Goal: Task Accomplishment & Management: Manage account settings

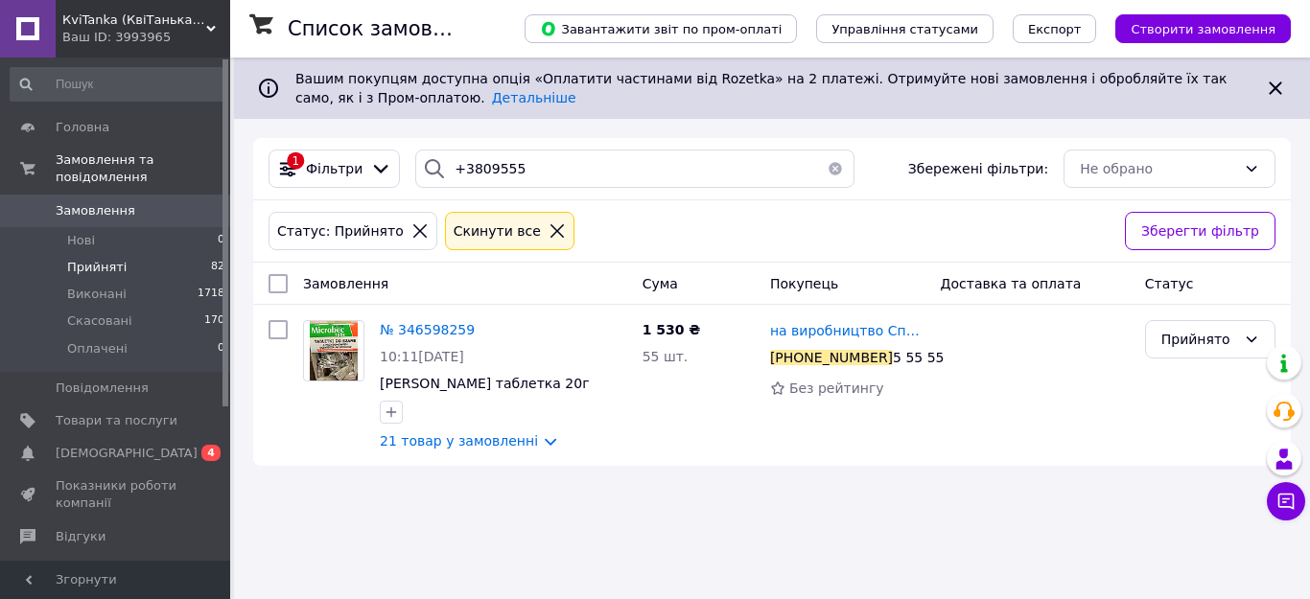
click at [826, 169] on button "button" at bounding box center [835, 169] width 38 height 38
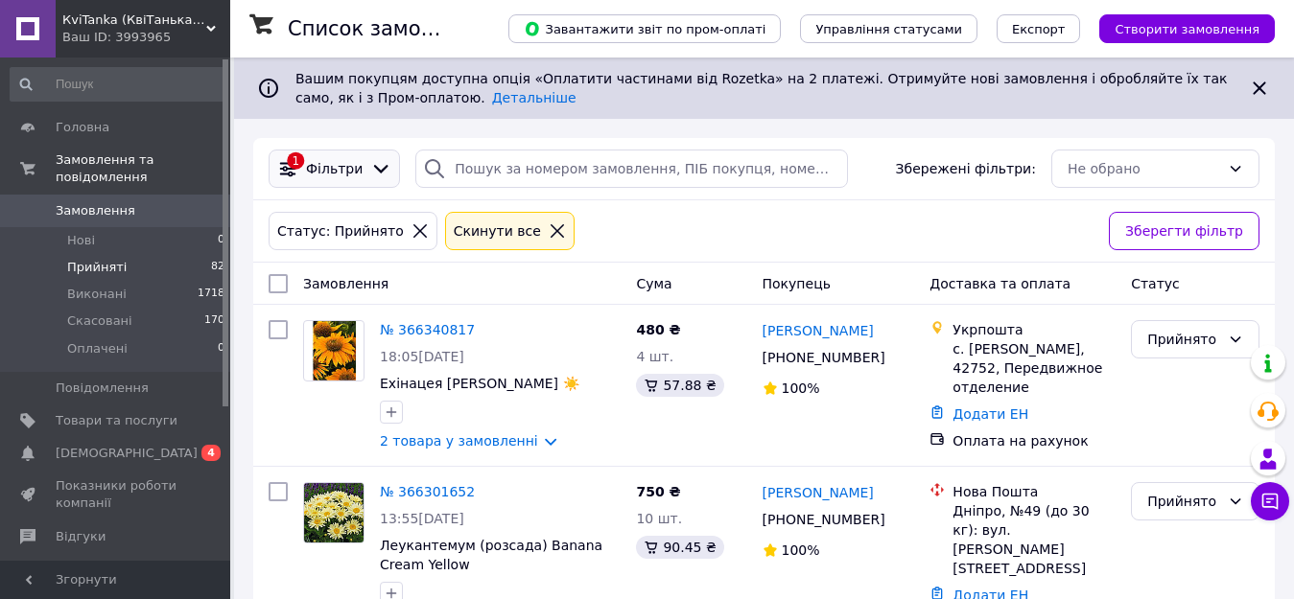
click at [372, 169] on icon at bounding box center [380, 168] width 21 height 21
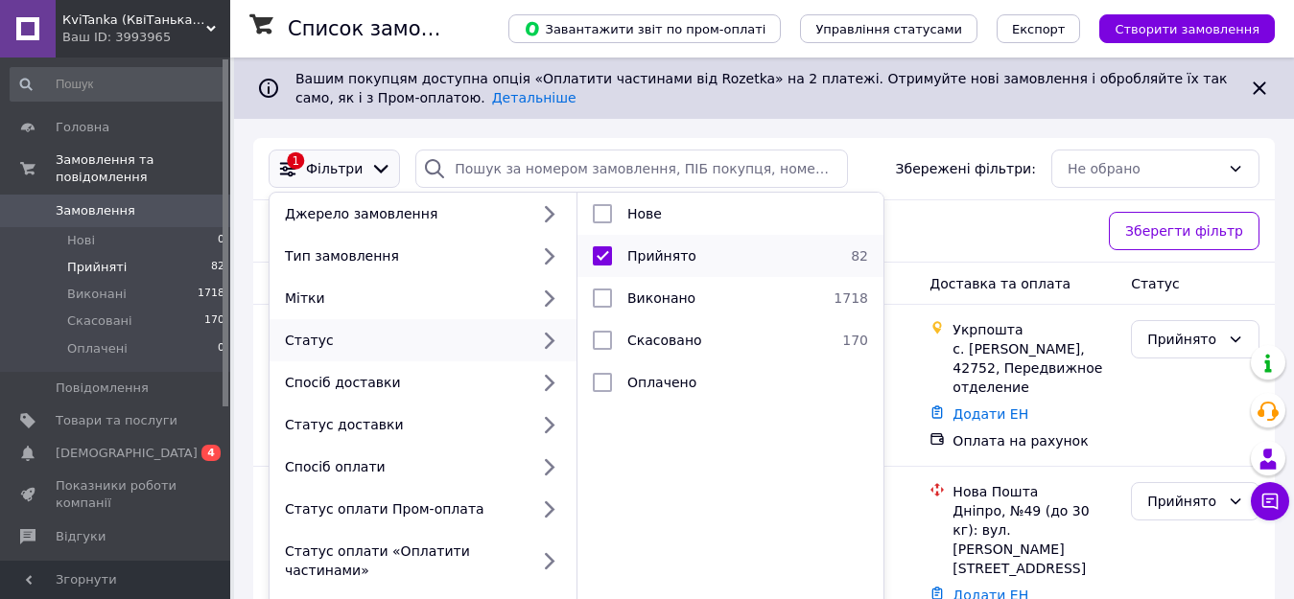
click at [606, 260] on input "checkbox" at bounding box center [602, 255] width 19 height 19
checkbox input "false"
click at [955, 223] on div "Статус: Прийнято Cкинути все" at bounding box center [681, 231] width 832 height 46
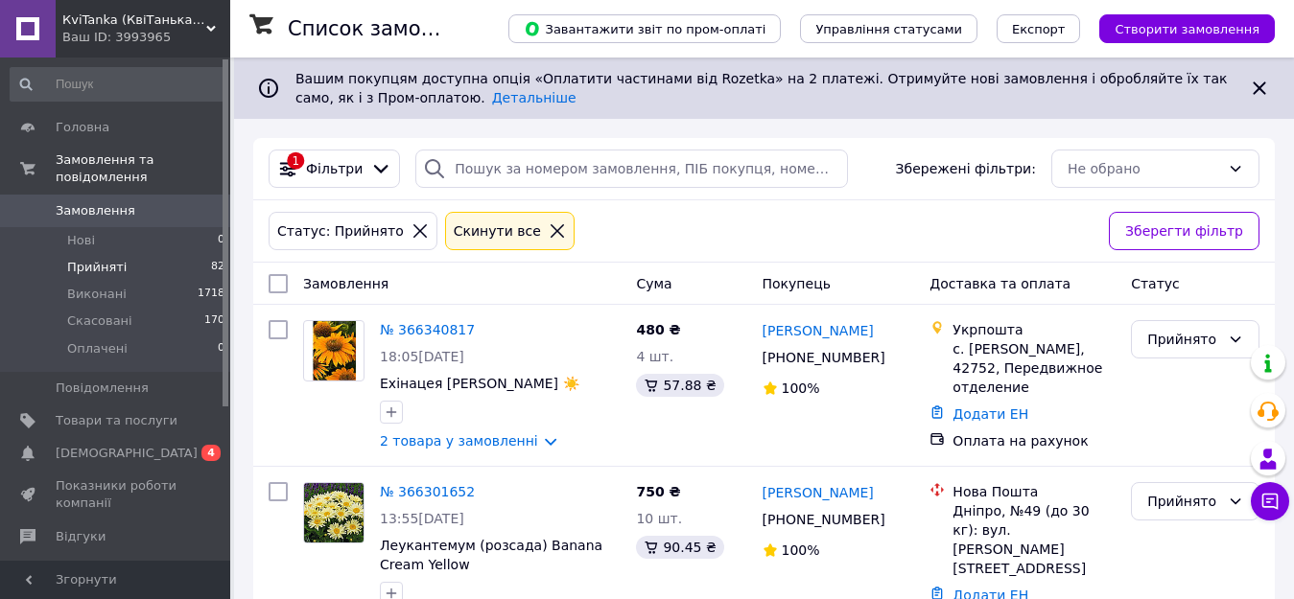
click at [549, 227] on icon at bounding box center [557, 230] width 17 height 17
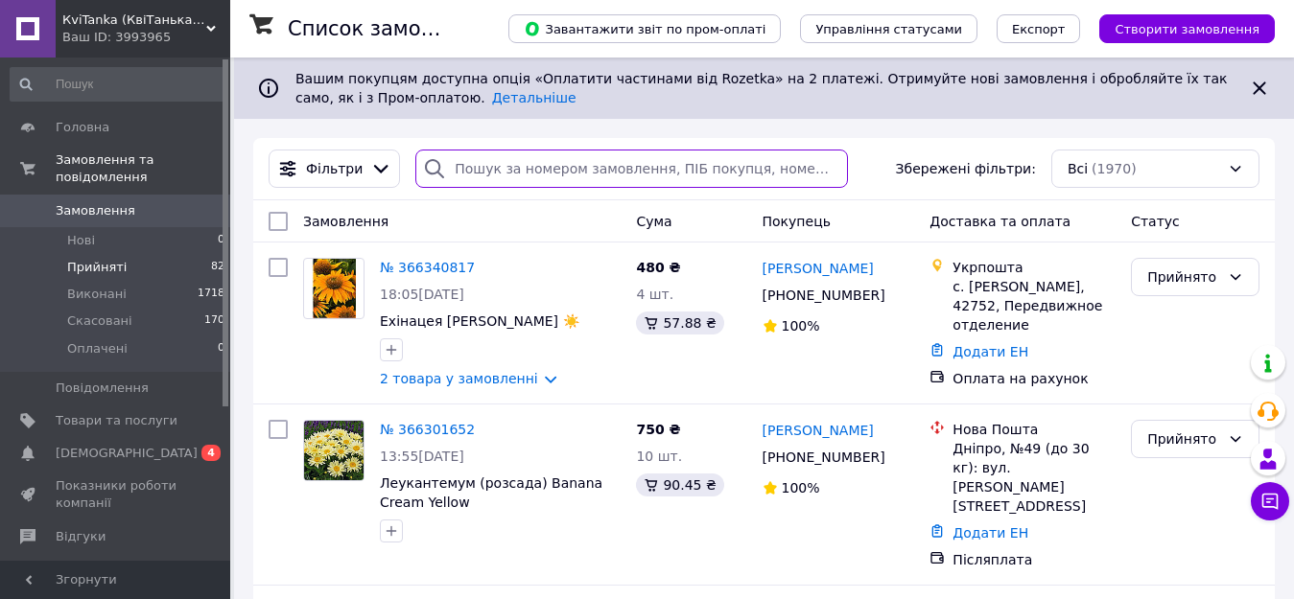
click at [575, 163] on input "search" at bounding box center [631, 169] width 432 height 38
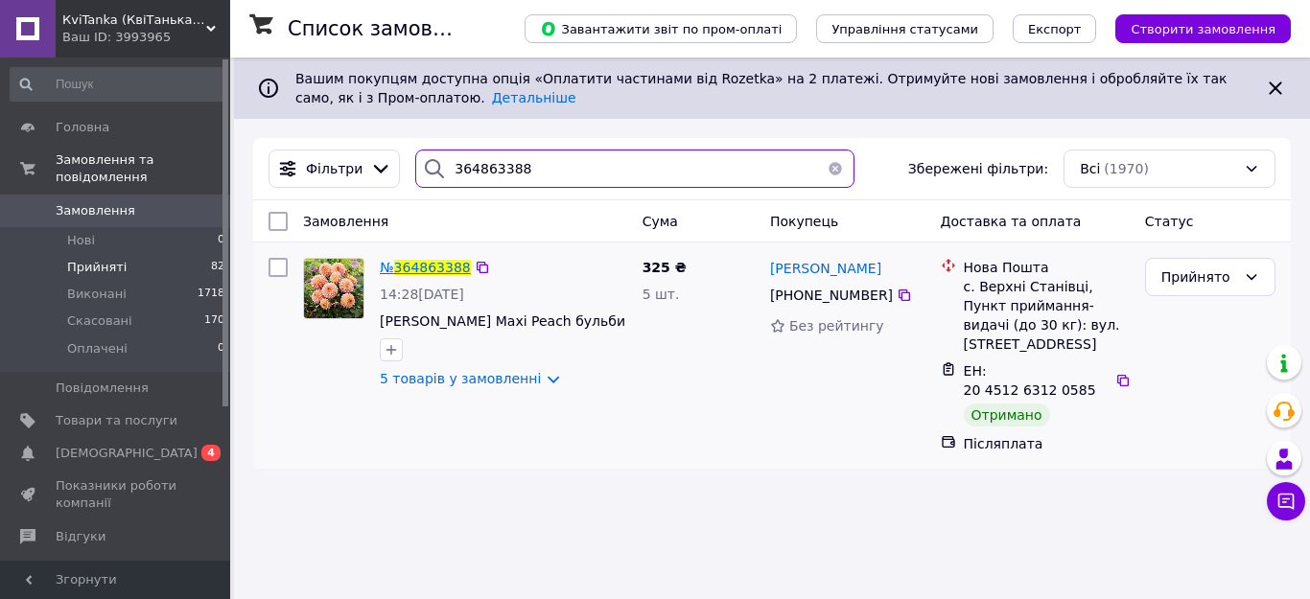
type input "364863388"
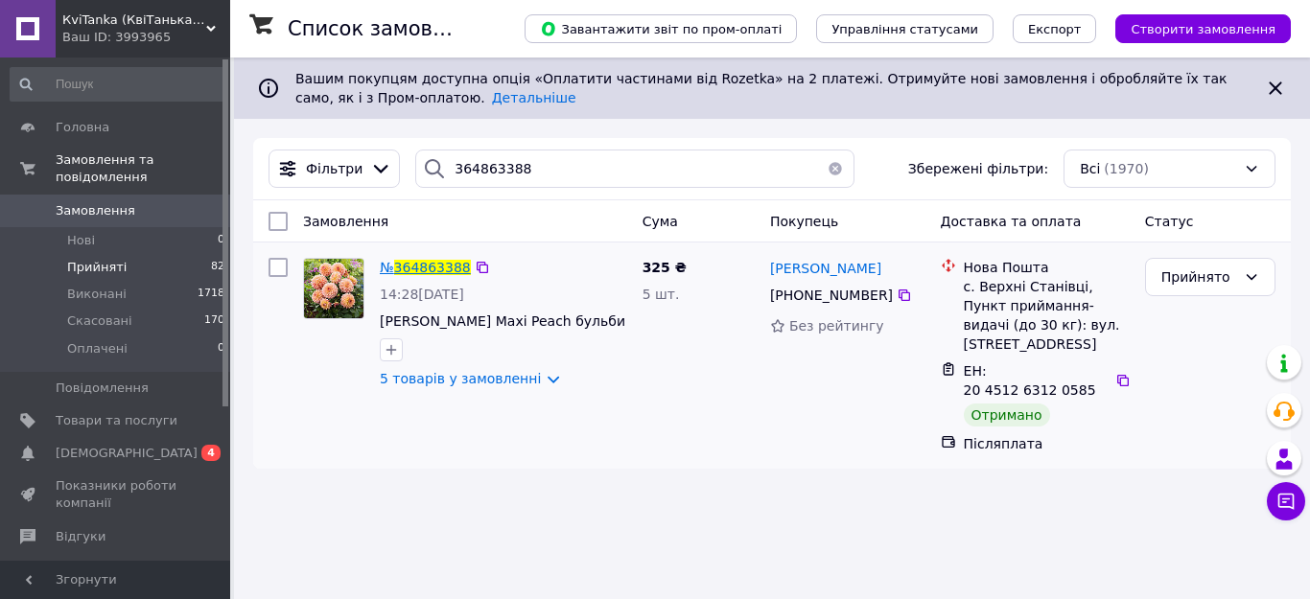
click at [400, 262] on span "364863388" at bounding box center [432, 267] width 77 height 15
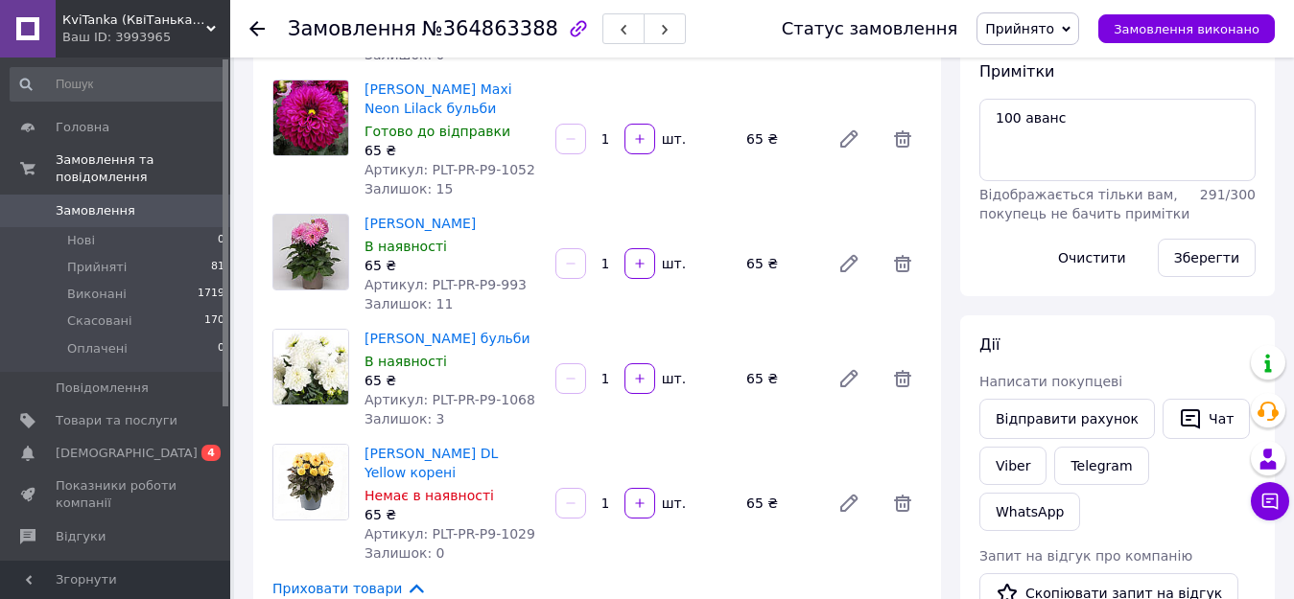
scroll to position [281, 0]
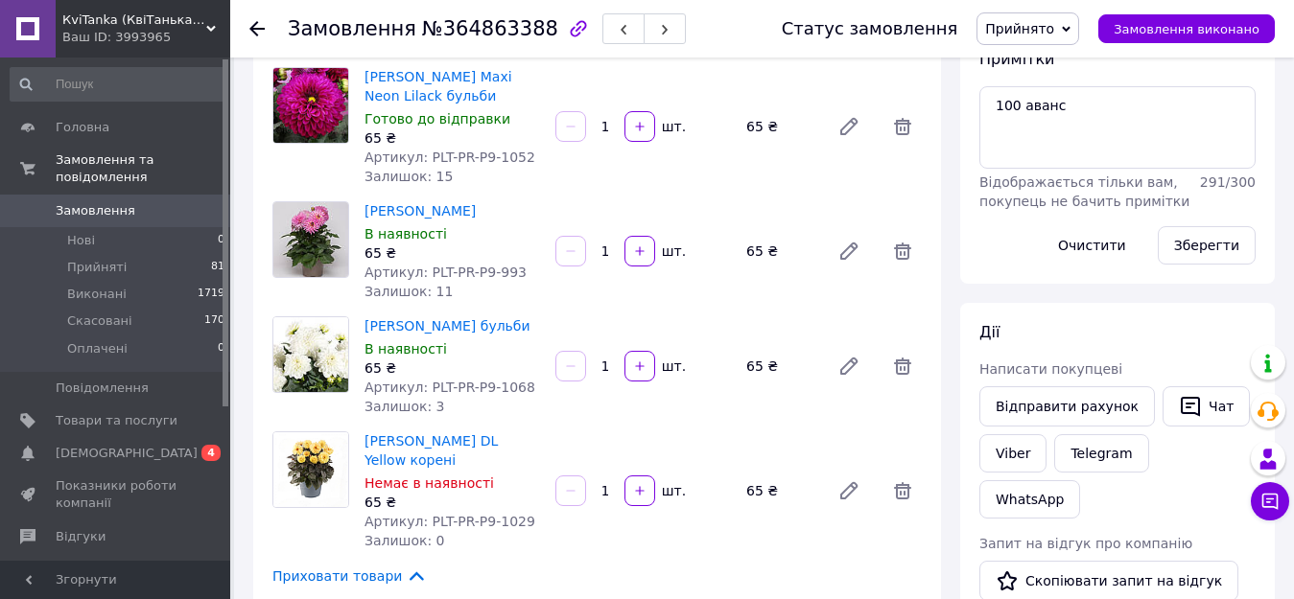
click at [255, 23] on use at bounding box center [256, 28] width 15 height 15
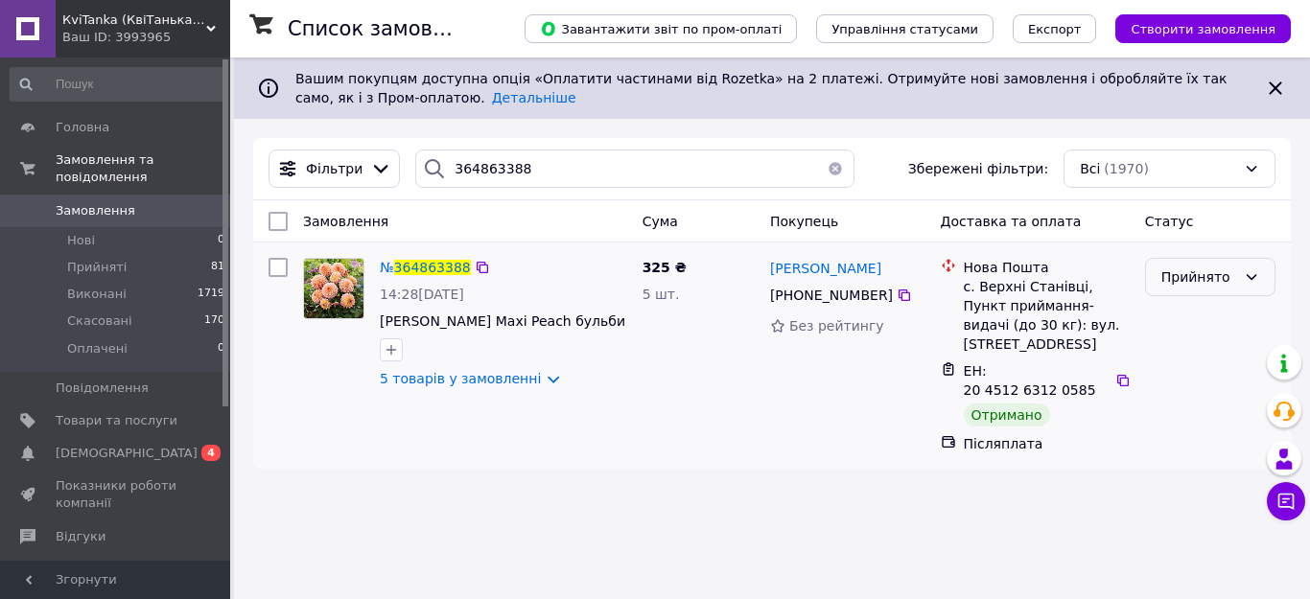
click at [1252, 266] on div "Прийнято" at bounding box center [1210, 277] width 130 height 38
click at [1170, 316] on li "Виконано" at bounding box center [1210, 319] width 129 height 35
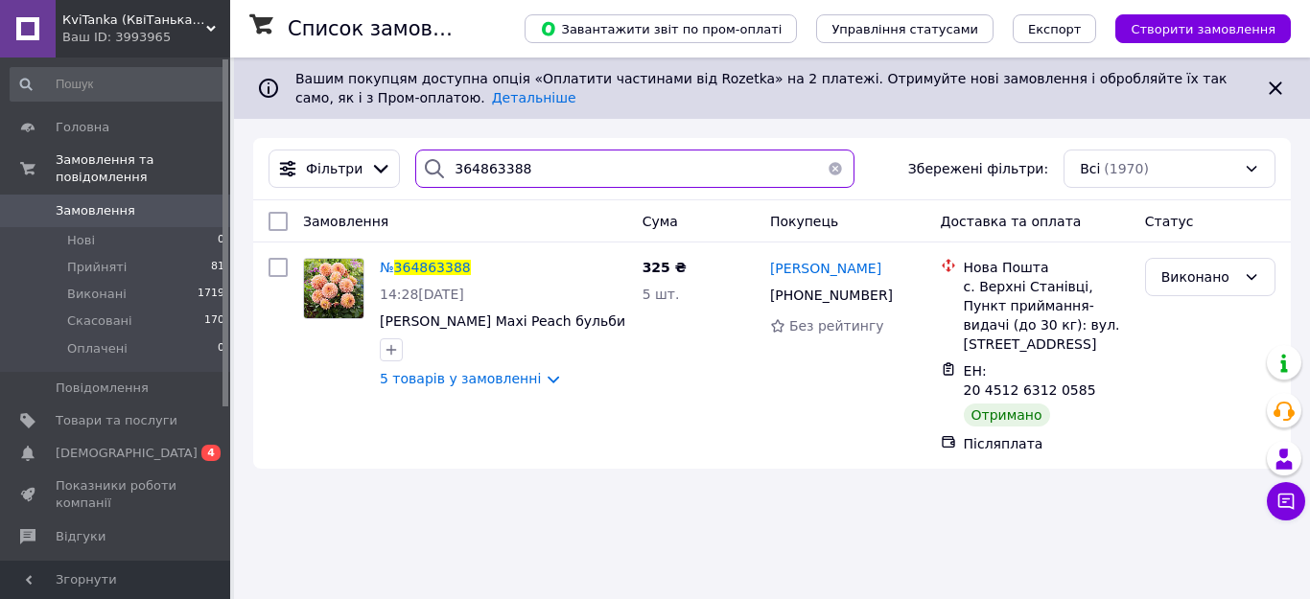
click at [534, 170] on input "364863388" at bounding box center [634, 169] width 439 height 38
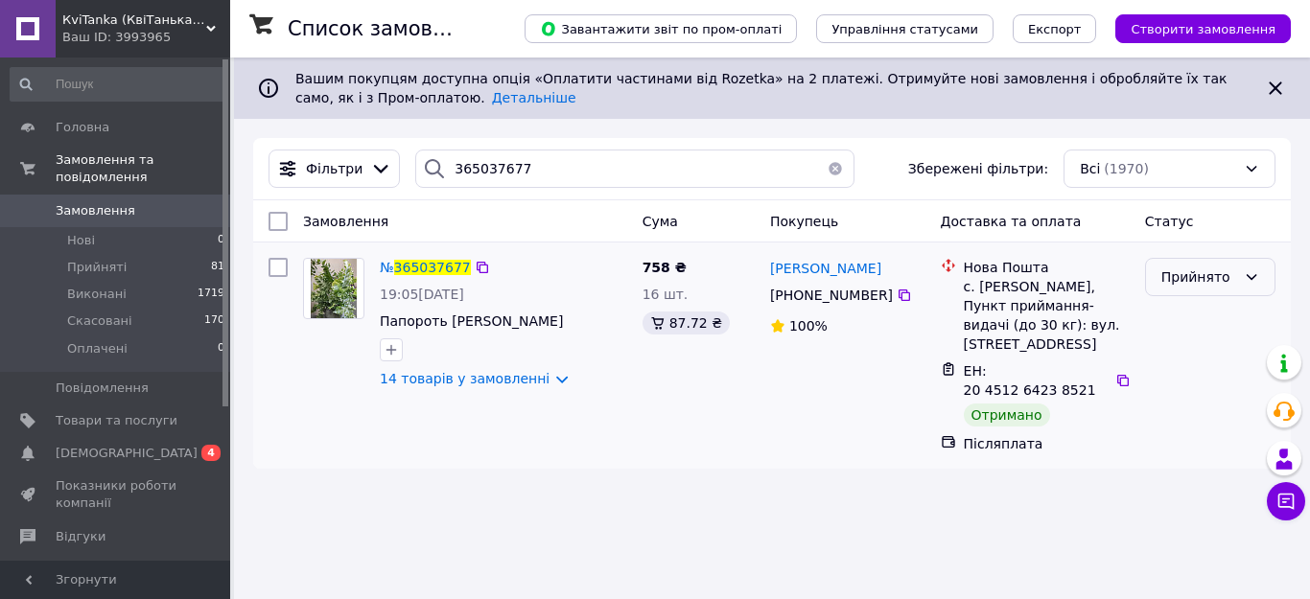
click at [1243, 277] on div "Прийнято" at bounding box center [1210, 277] width 130 height 38
click at [1167, 316] on li "Виконано" at bounding box center [1210, 319] width 129 height 35
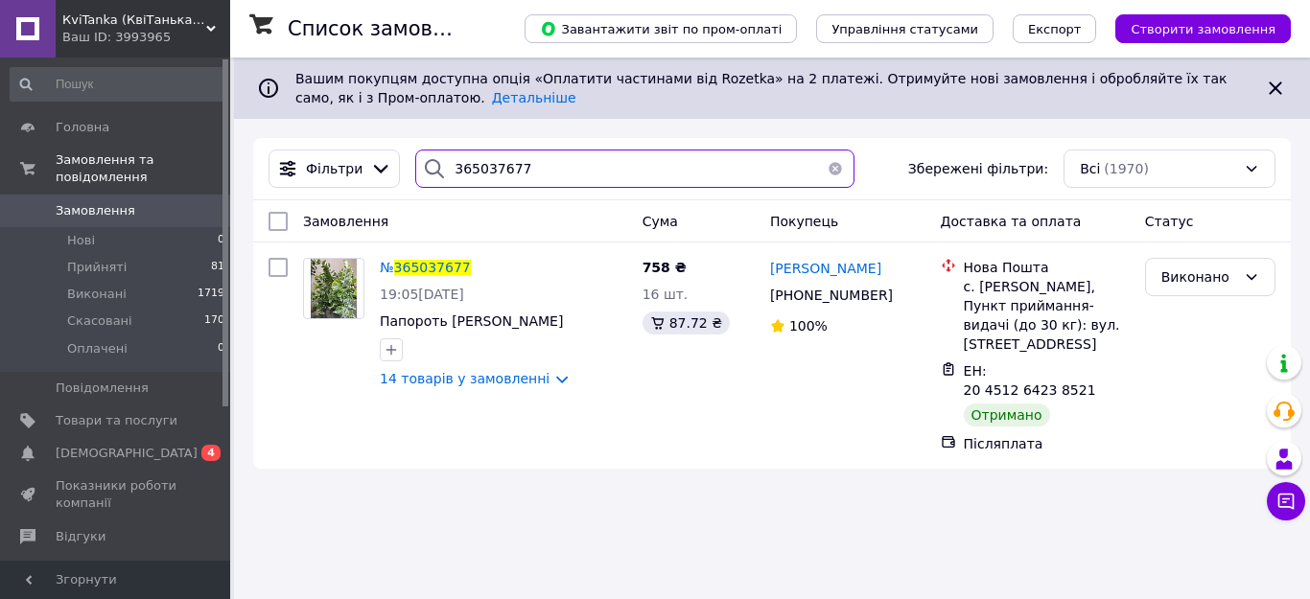
click at [529, 164] on input "365037677" at bounding box center [634, 169] width 439 height 38
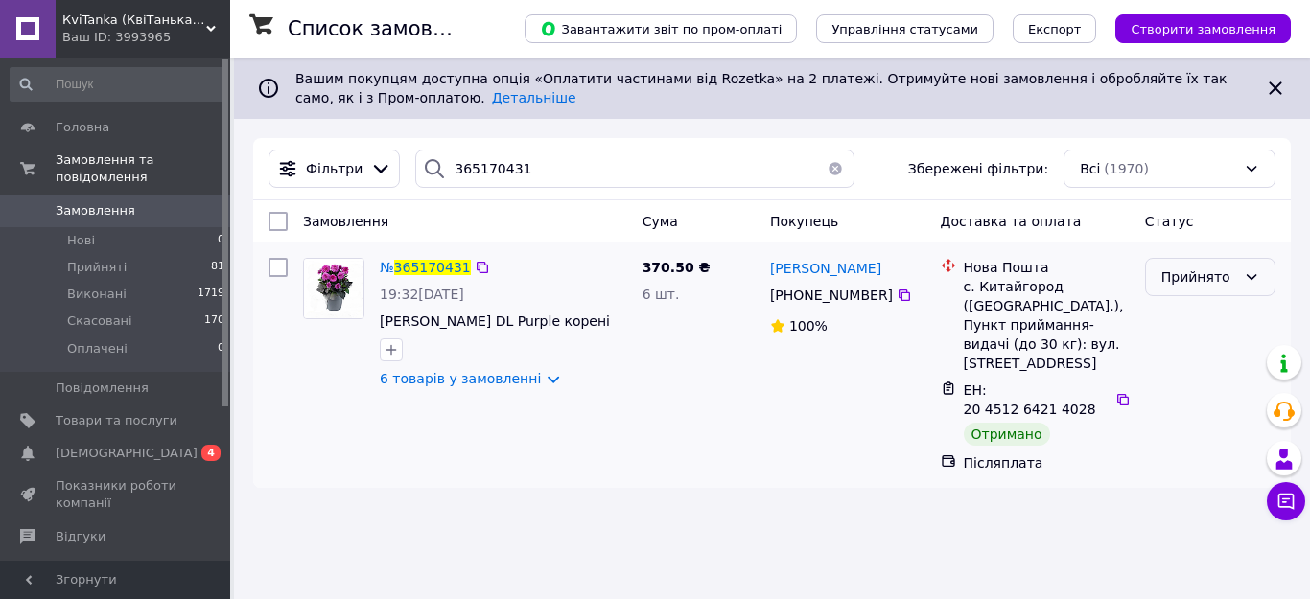
click at [1251, 268] on div "Прийнято" at bounding box center [1210, 277] width 130 height 38
click at [1197, 321] on li "Виконано" at bounding box center [1210, 319] width 129 height 35
click at [1197, 321] on div at bounding box center [1210, 365] width 146 height 230
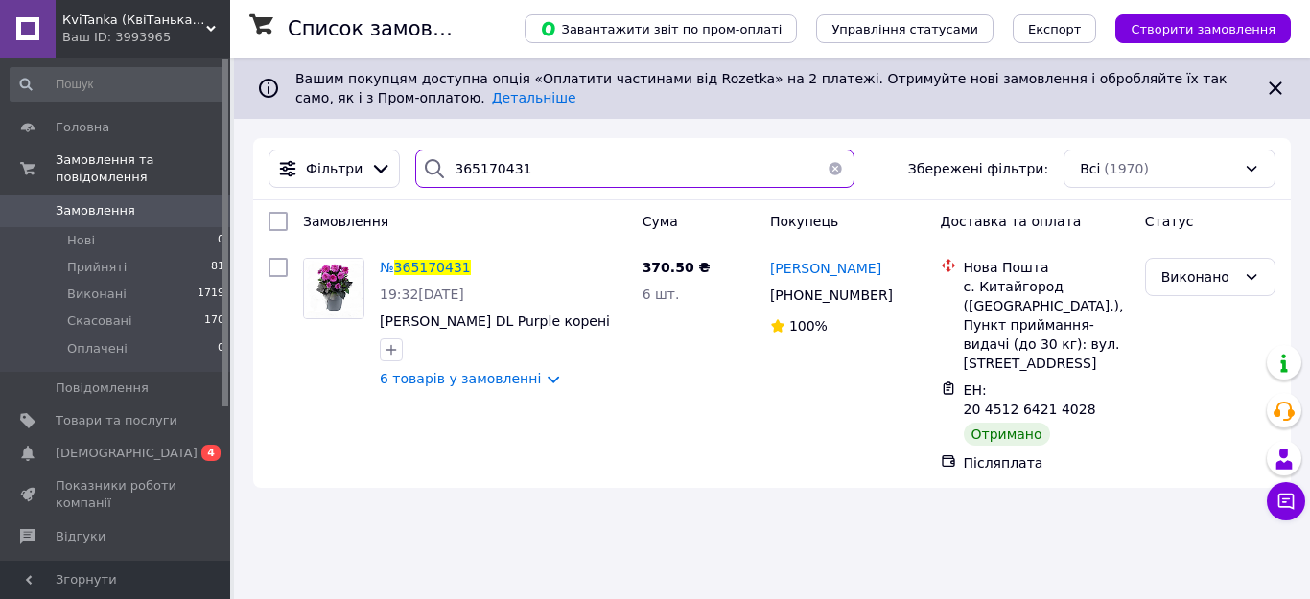
click at [540, 166] on input "365170431" at bounding box center [634, 169] width 439 height 38
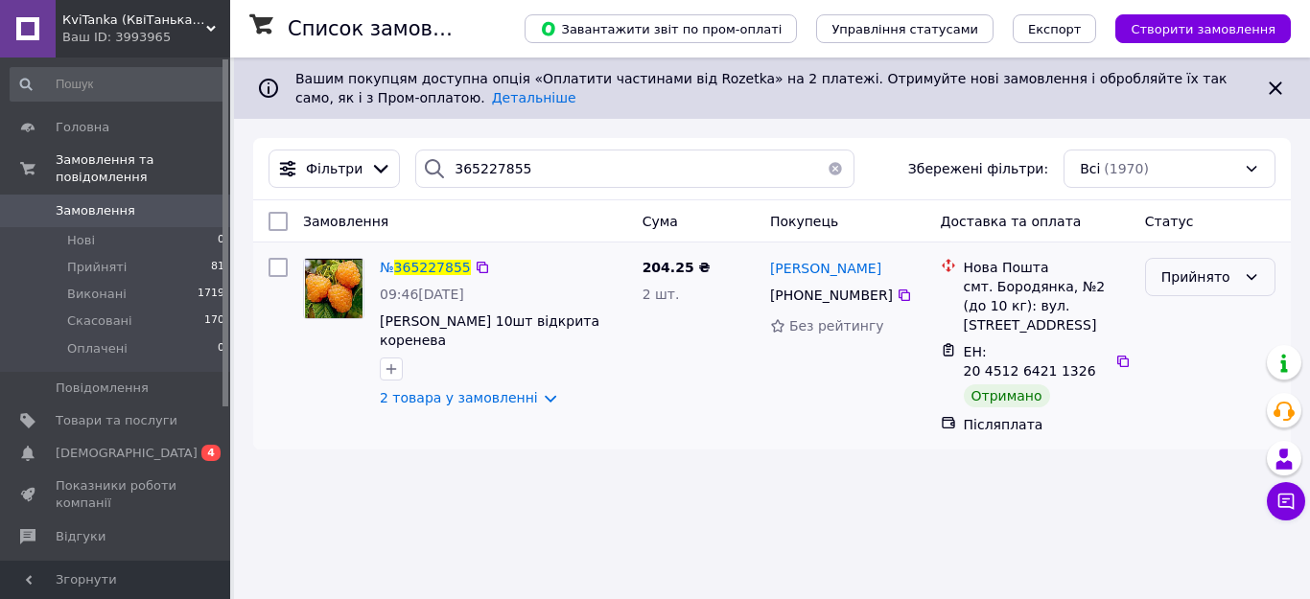
click at [1251, 278] on icon at bounding box center [1252, 277] width 11 height 6
click at [1195, 322] on li "Виконано" at bounding box center [1210, 319] width 129 height 35
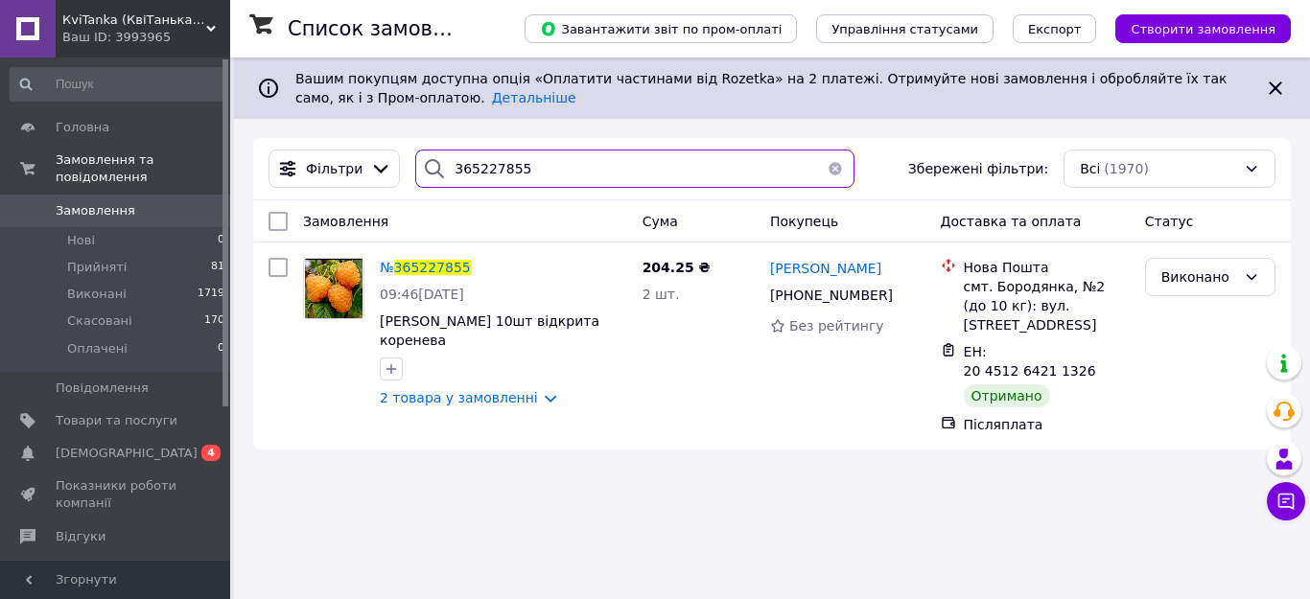
click at [550, 175] on input "365227855" at bounding box center [634, 169] width 439 height 38
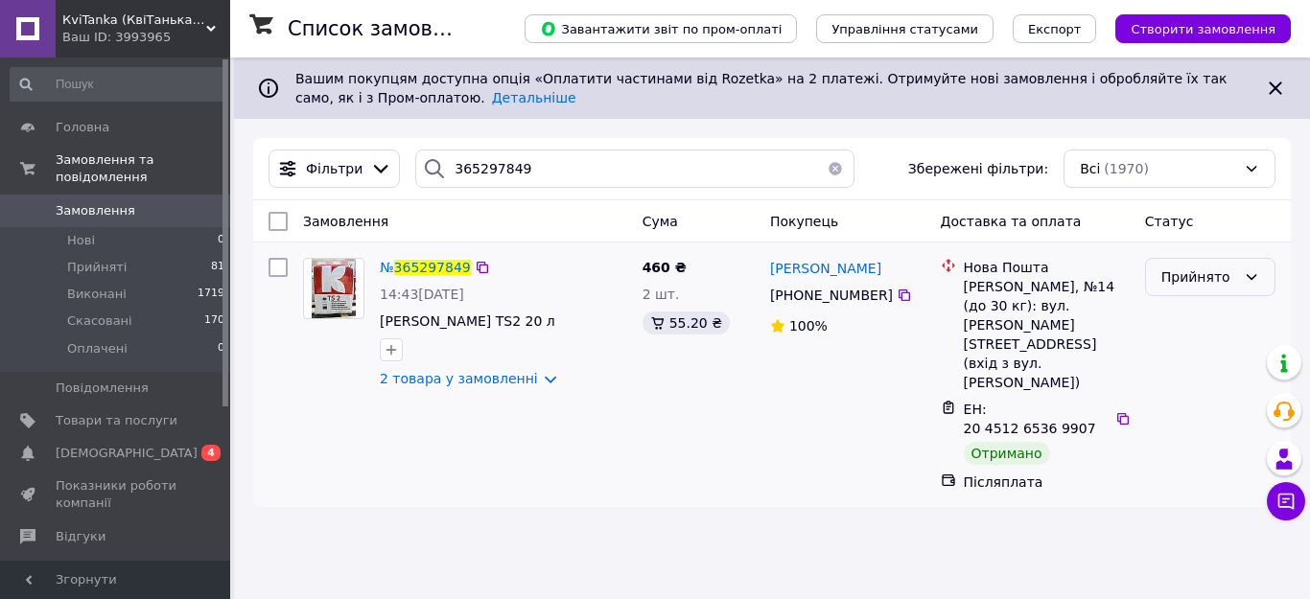
click at [1236, 270] on div "Прийнято" at bounding box center [1210, 277] width 130 height 38
click at [1194, 316] on li "Виконано" at bounding box center [1210, 319] width 129 height 35
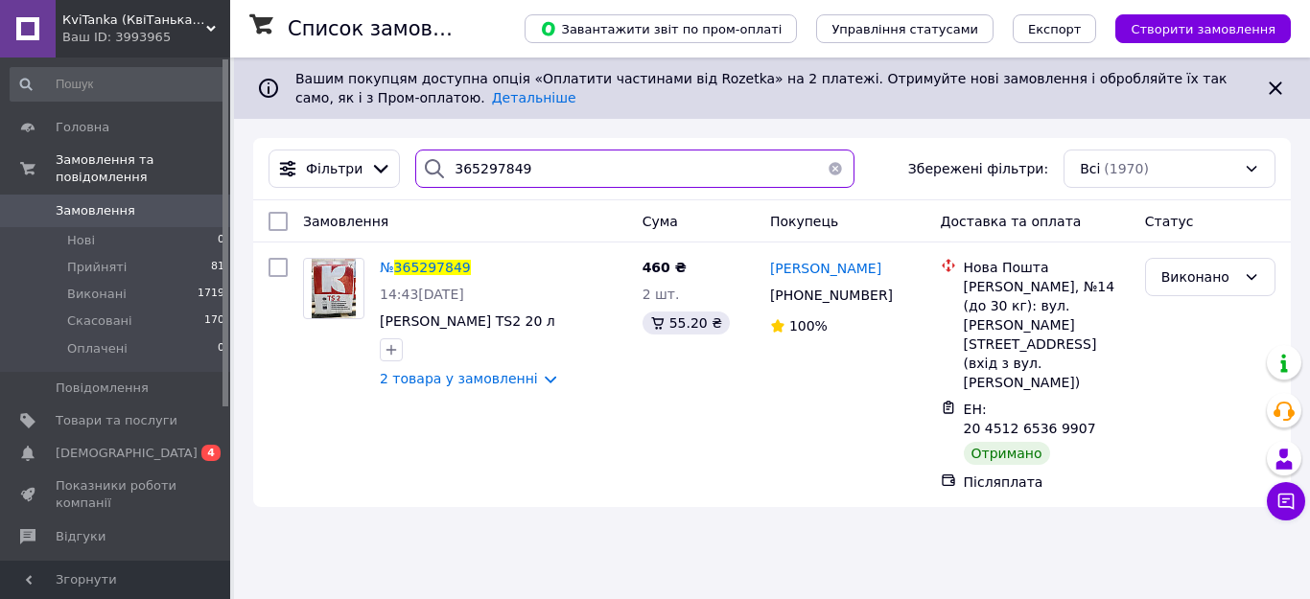
click at [546, 175] on input "365297849" at bounding box center [634, 169] width 439 height 38
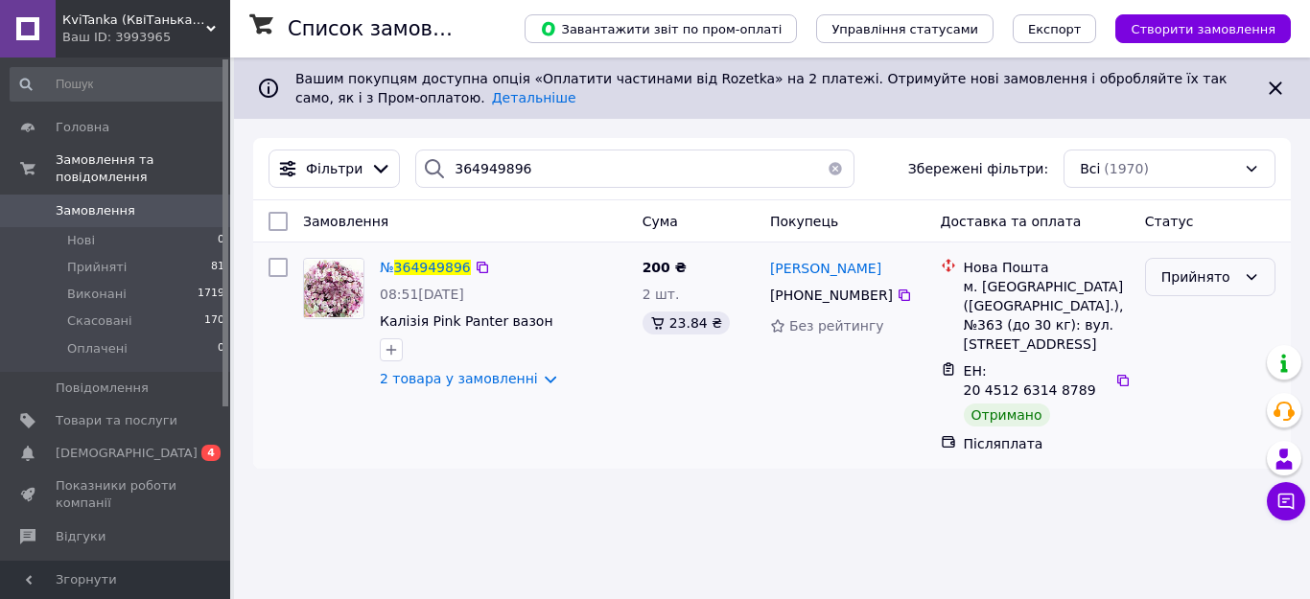
click at [1251, 270] on icon at bounding box center [1251, 276] width 15 height 15
click at [1190, 316] on li "Виконано" at bounding box center [1210, 319] width 129 height 35
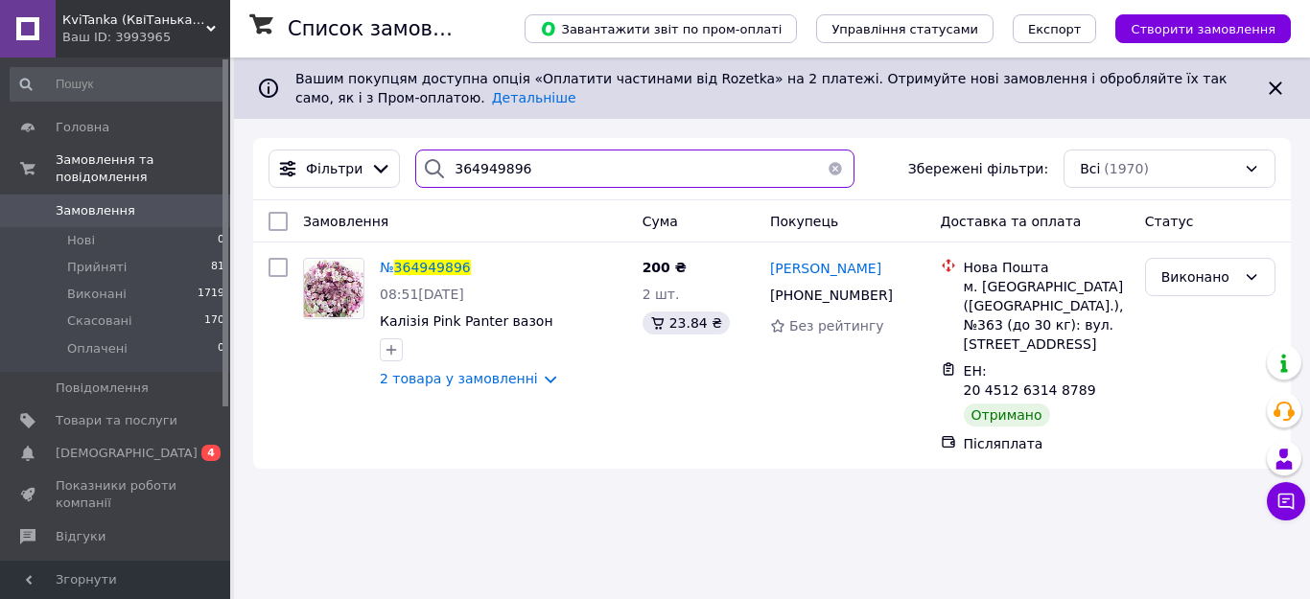
click at [620, 155] on input "364949896" at bounding box center [634, 169] width 439 height 38
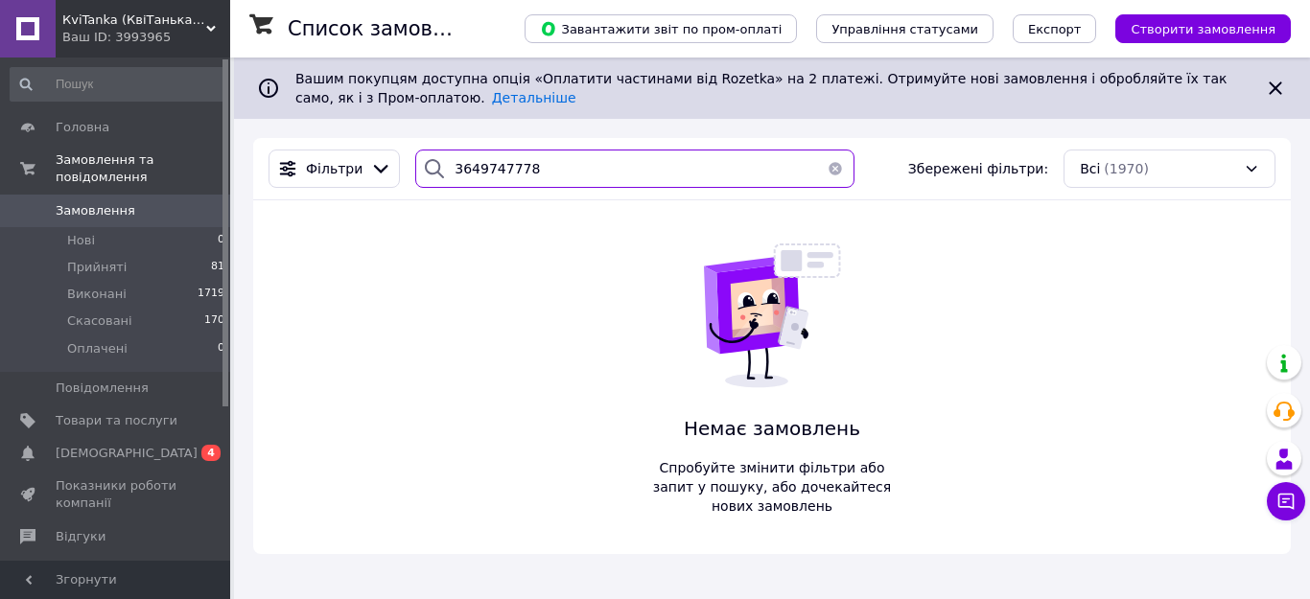
click at [501, 172] on input "3649747778" at bounding box center [634, 169] width 439 height 38
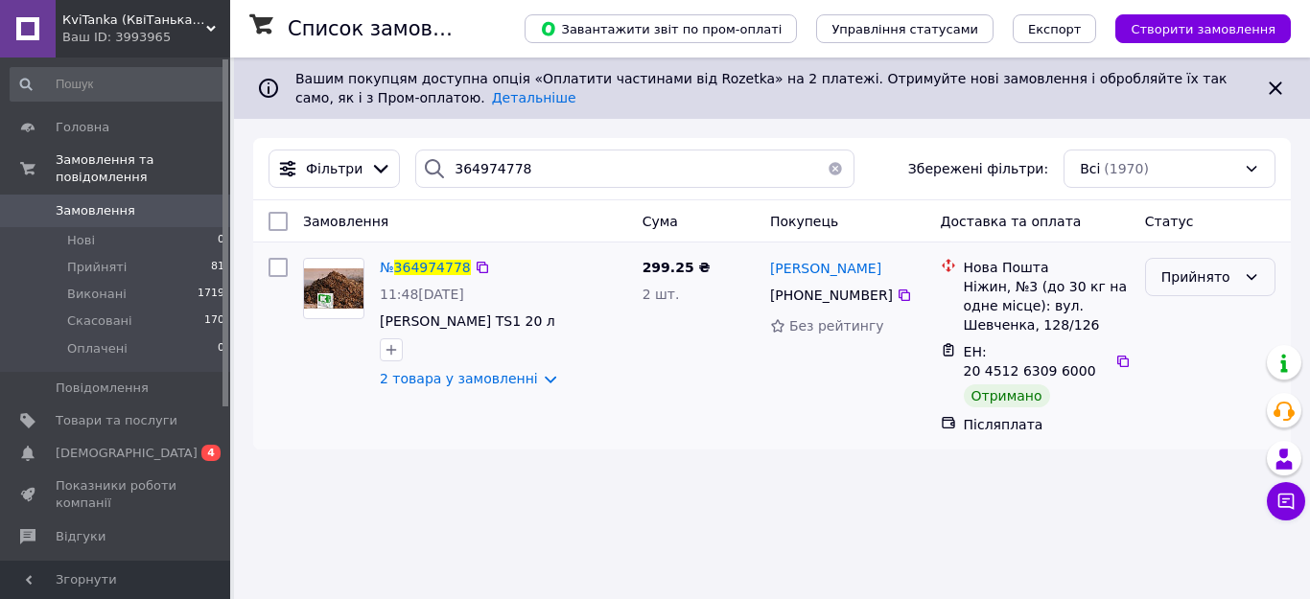
click at [1256, 271] on icon at bounding box center [1251, 276] width 15 height 15
click at [1202, 313] on li "Виконано" at bounding box center [1210, 319] width 129 height 35
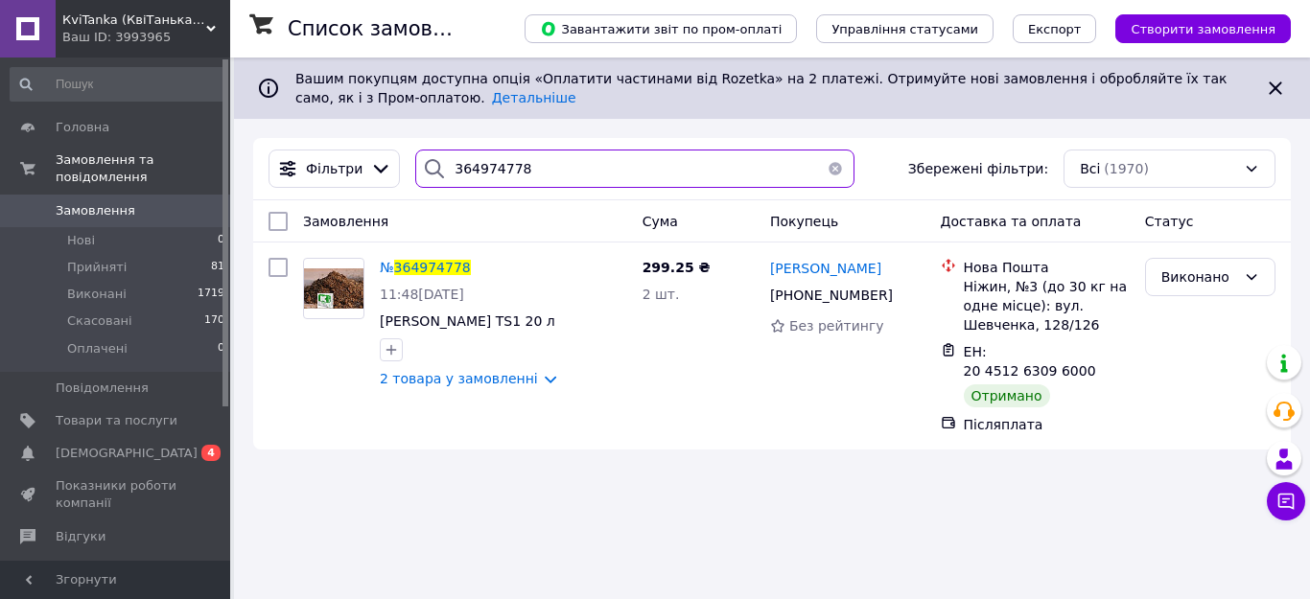
click at [526, 169] on input "364974778" at bounding box center [634, 169] width 439 height 38
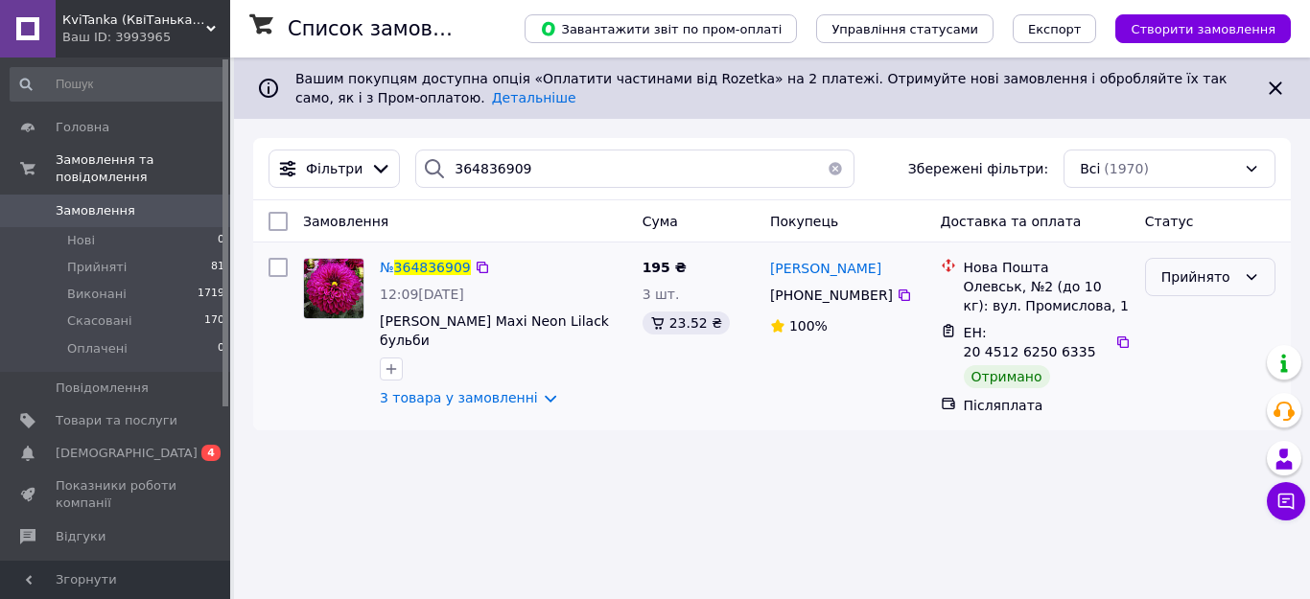
click at [1253, 274] on icon at bounding box center [1251, 276] width 15 height 15
click at [1194, 312] on li "Виконано" at bounding box center [1210, 319] width 129 height 35
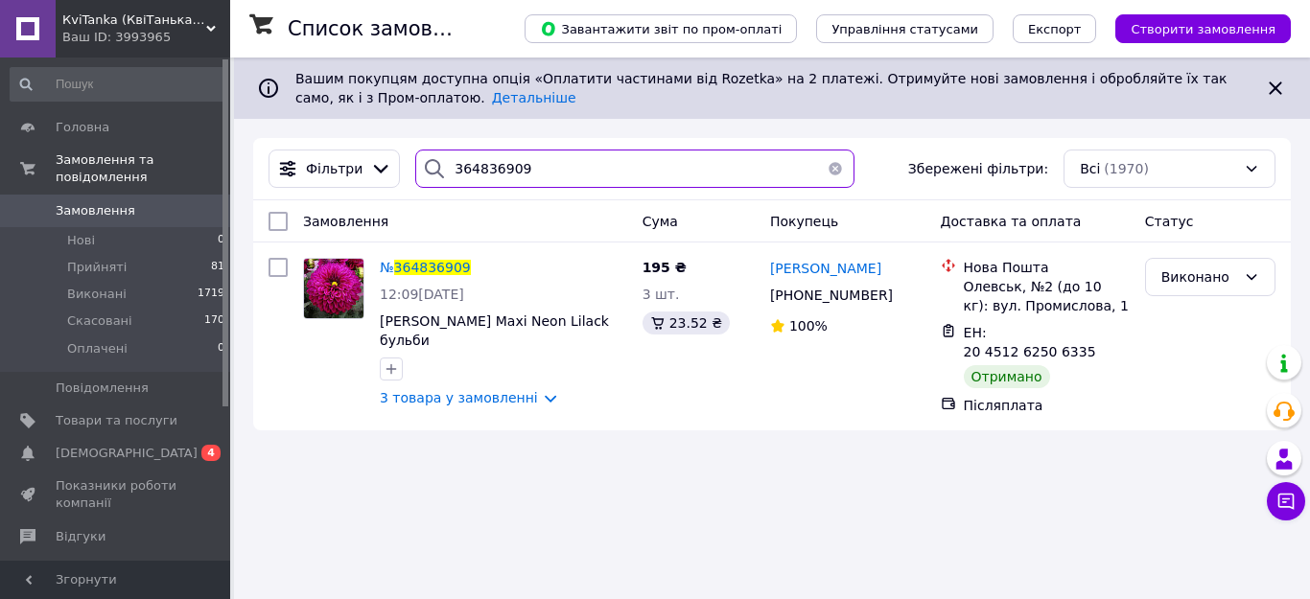
click at [545, 152] on input "364836909" at bounding box center [634, 169] width 439 height 38
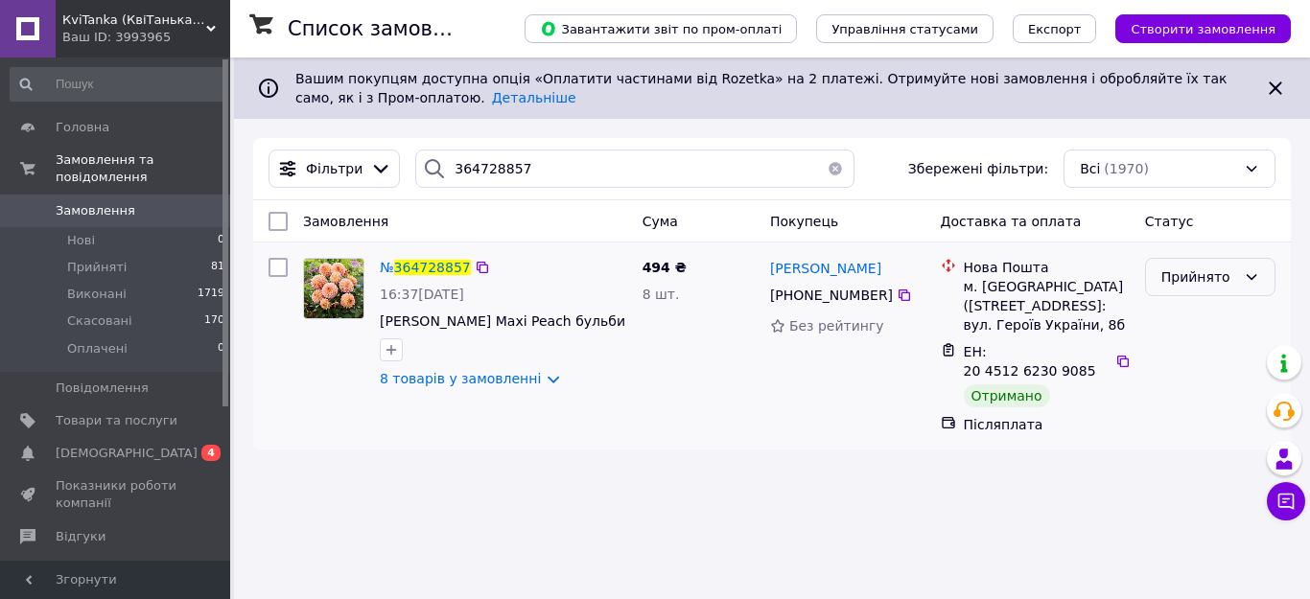
click at [1248, 278] on icon at bounding box center [1251, 276] width 15 height 15
click at [1195, 313] on li "Виконано" at bounding box center [1210, 319] width 129 height 35
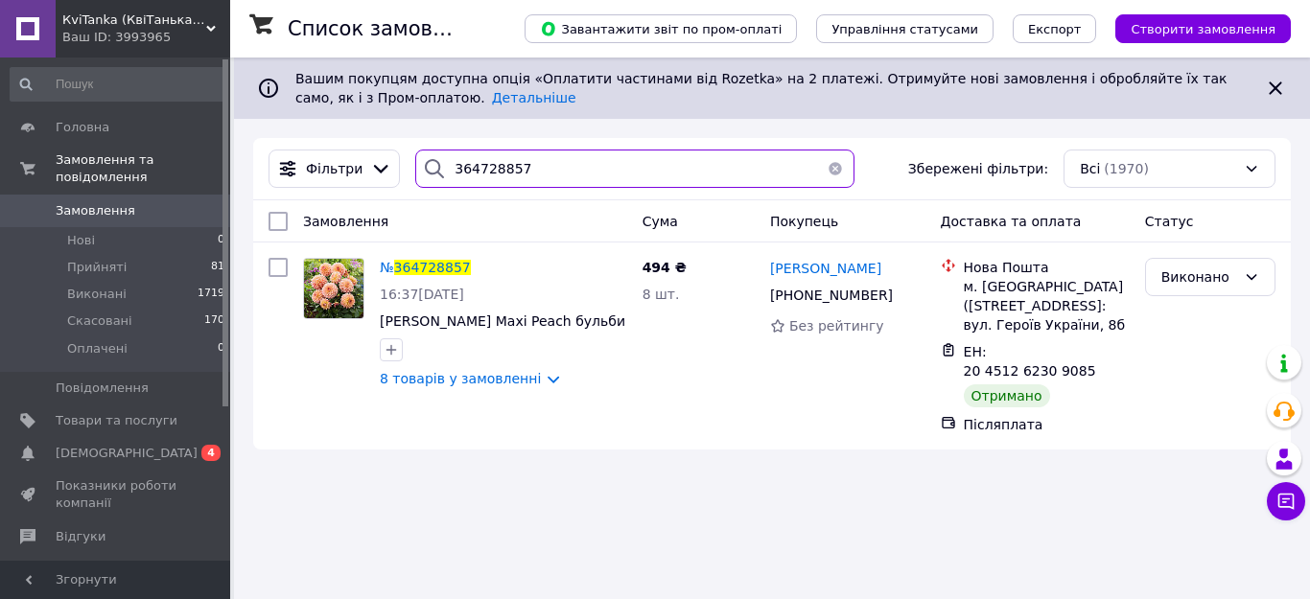
click at [536, 166] on input "364728857" at bounding box center [634, 169] width 439 height 38
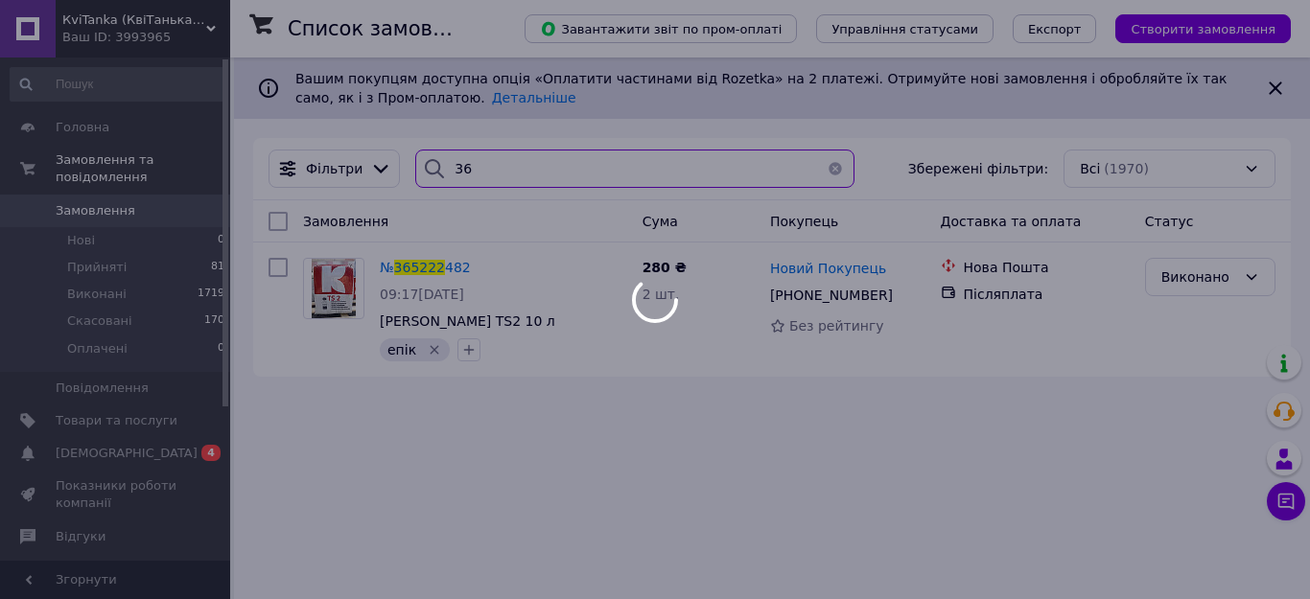
type input "3"
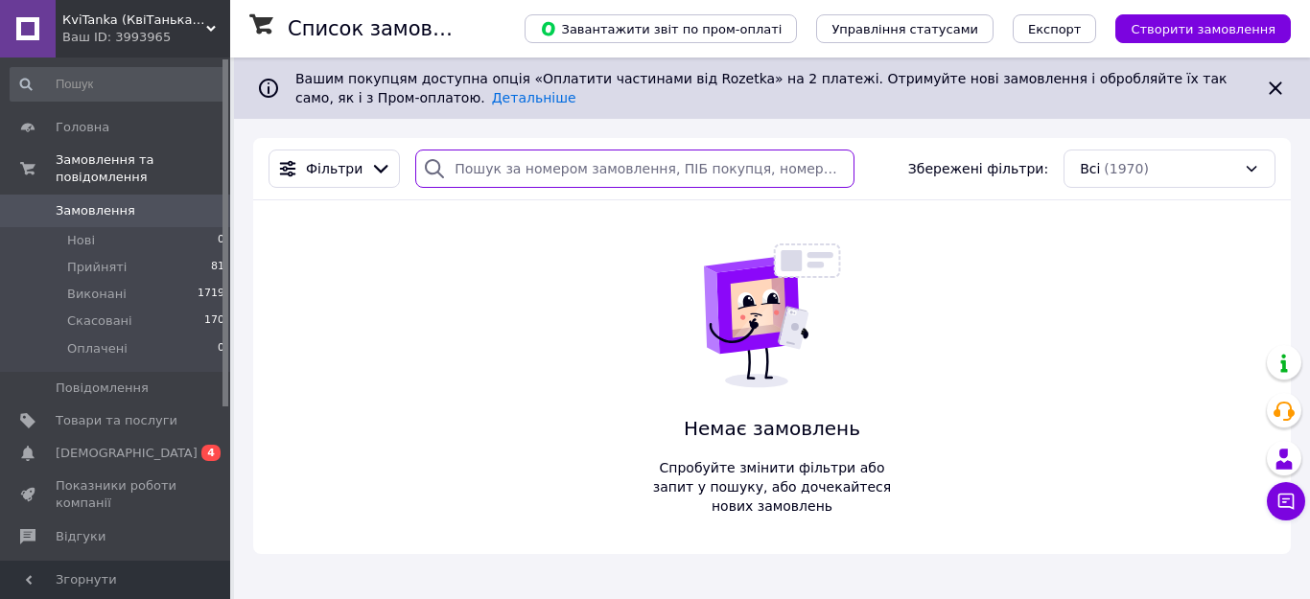
click at [476, 169] on input "search" at bounding box center [634, 169] width 439 height 38
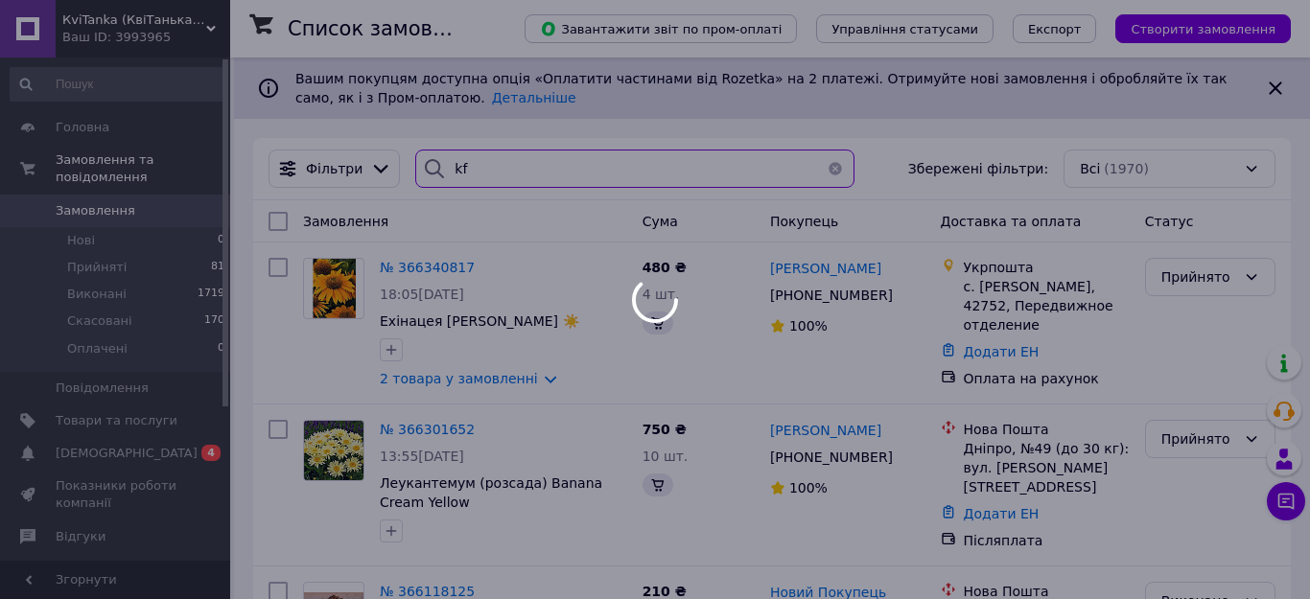
type input "k"
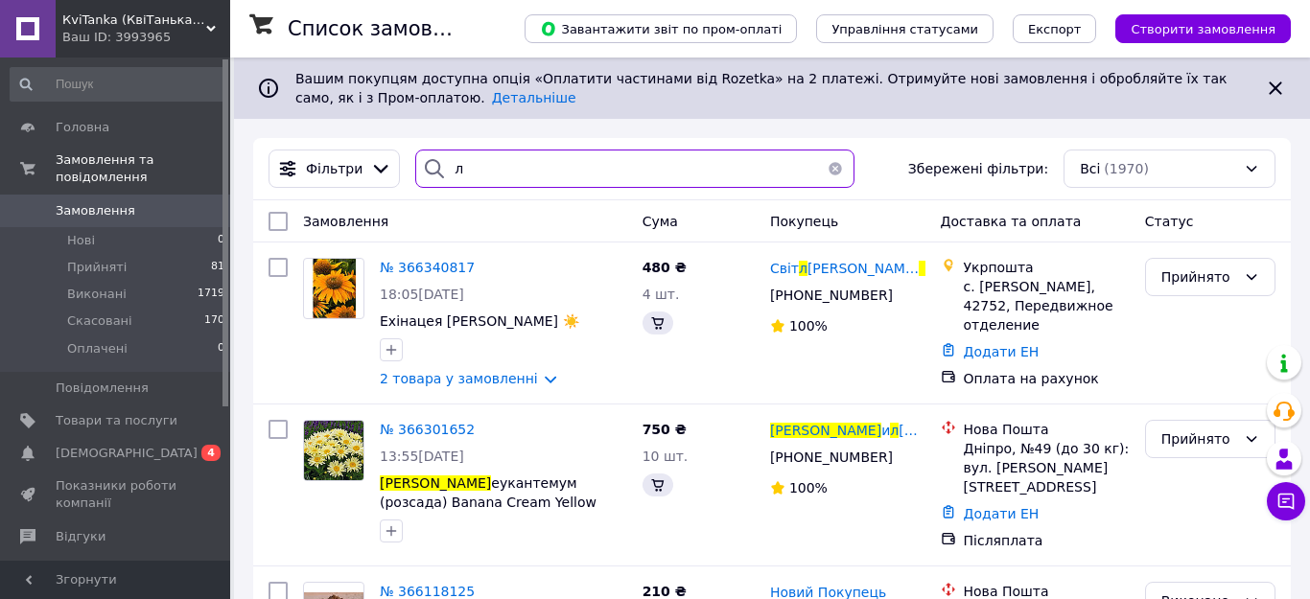
click at [539, 168] on input "л" at bounding box center [634, 169] width 439 height 38
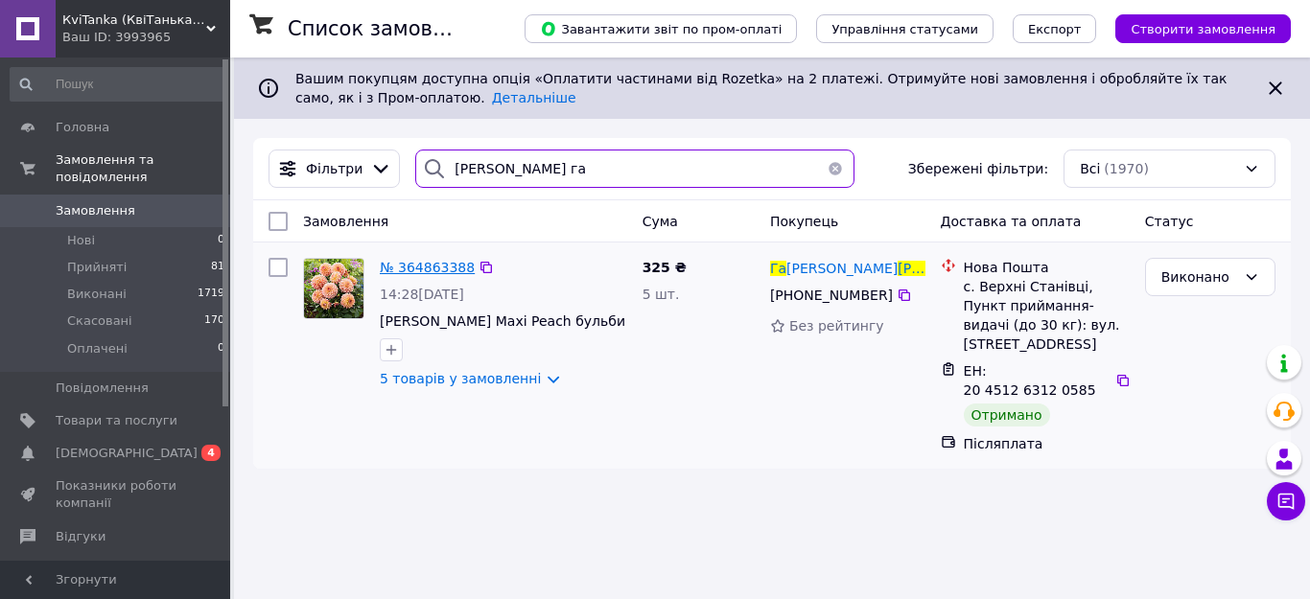
type input "[PERSON_NAME] га"
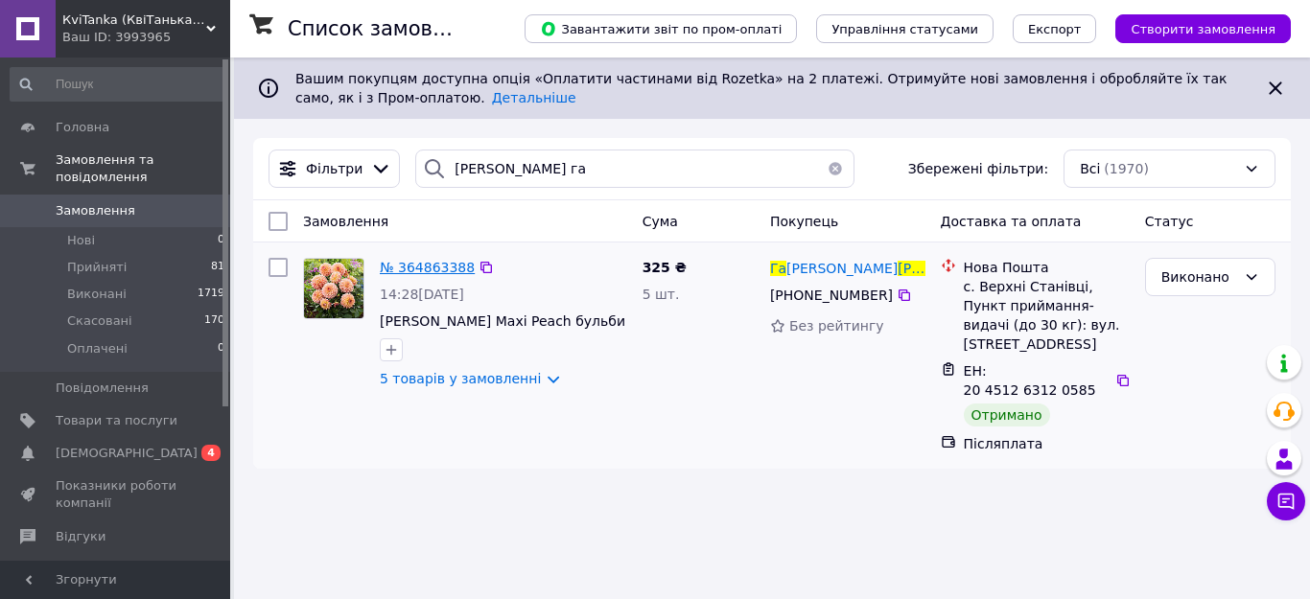
click at [438, 270] on span "№ 364863388" at bounding box center [427, 267] width 95 height 15
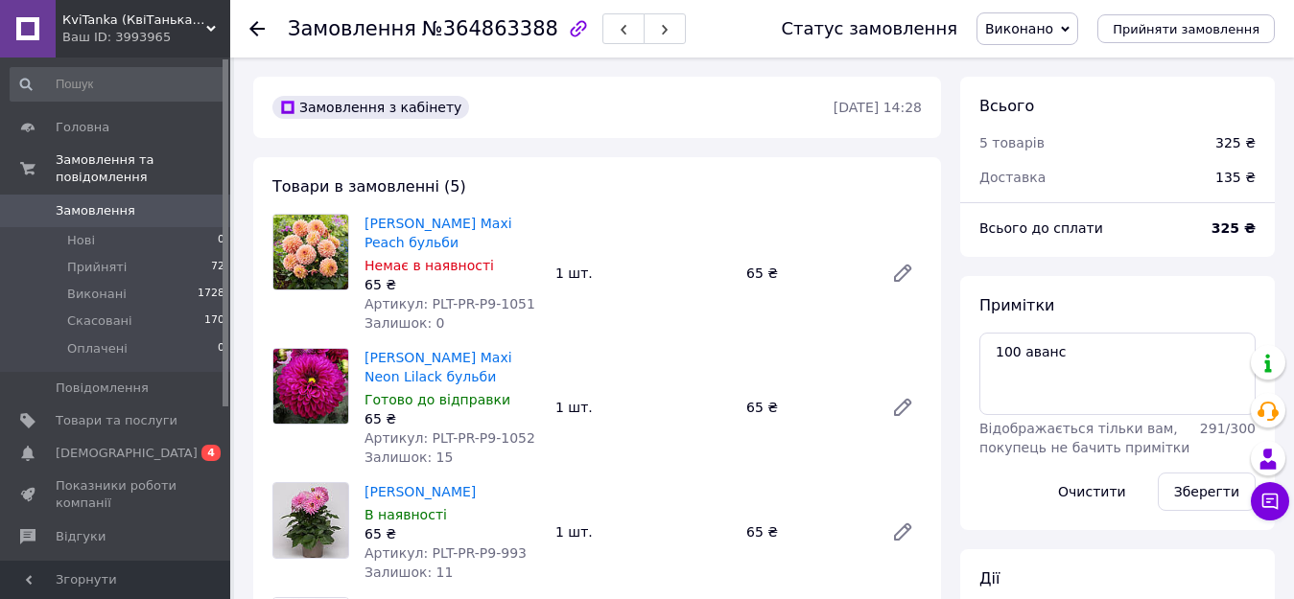
click at [256, 30] on use at bounding box center [256, 28] width 15 height 15
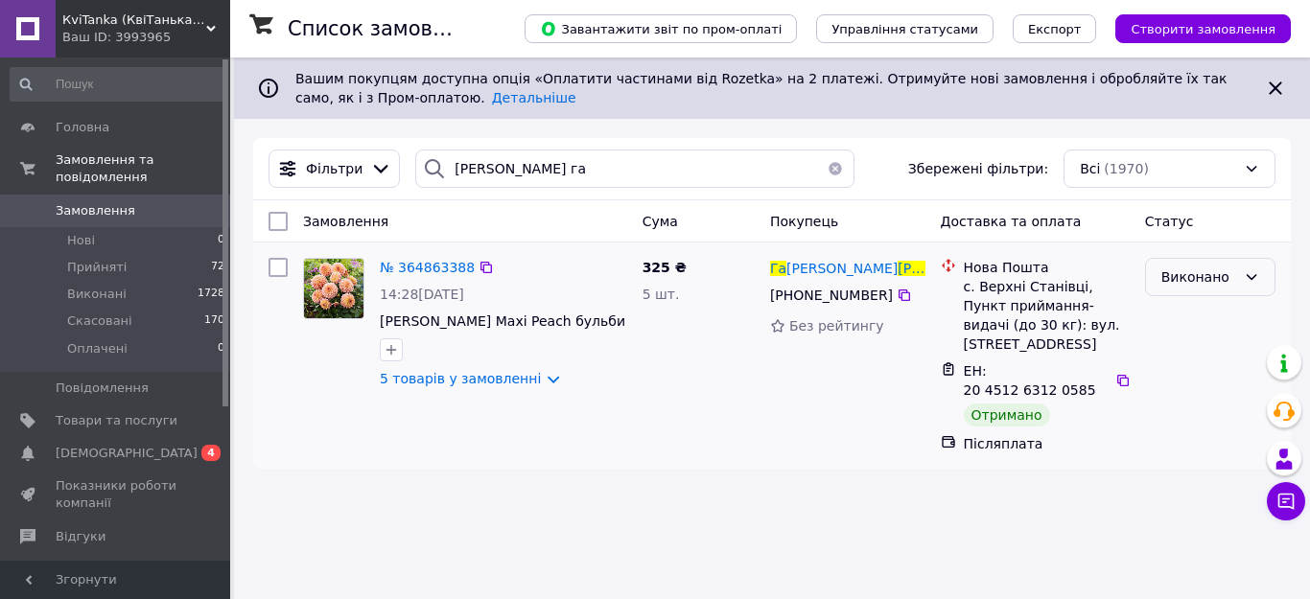
click at [1253, 276] on icon at bounding box center [1251, 276] width 15 height 15
click at [1195, 320] on li "Прийнято" at bounding box center [1210, 319] width 129 height 35
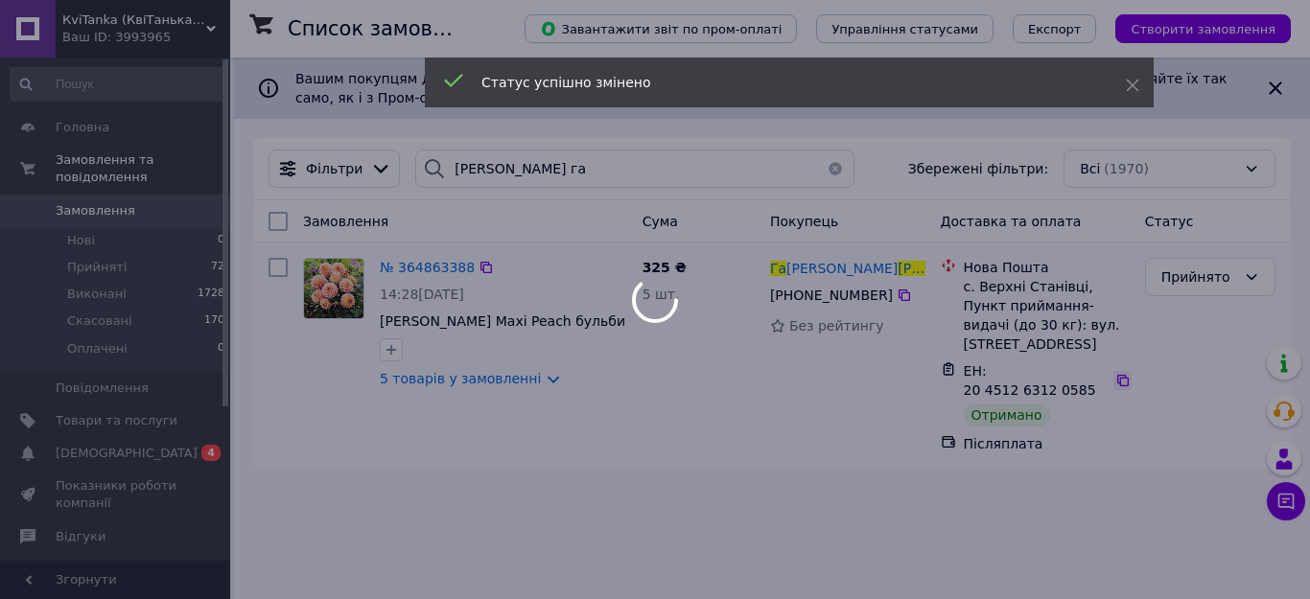
click at [1115, 373] on icon at bounding box center [1122, 380] width 15 height 15
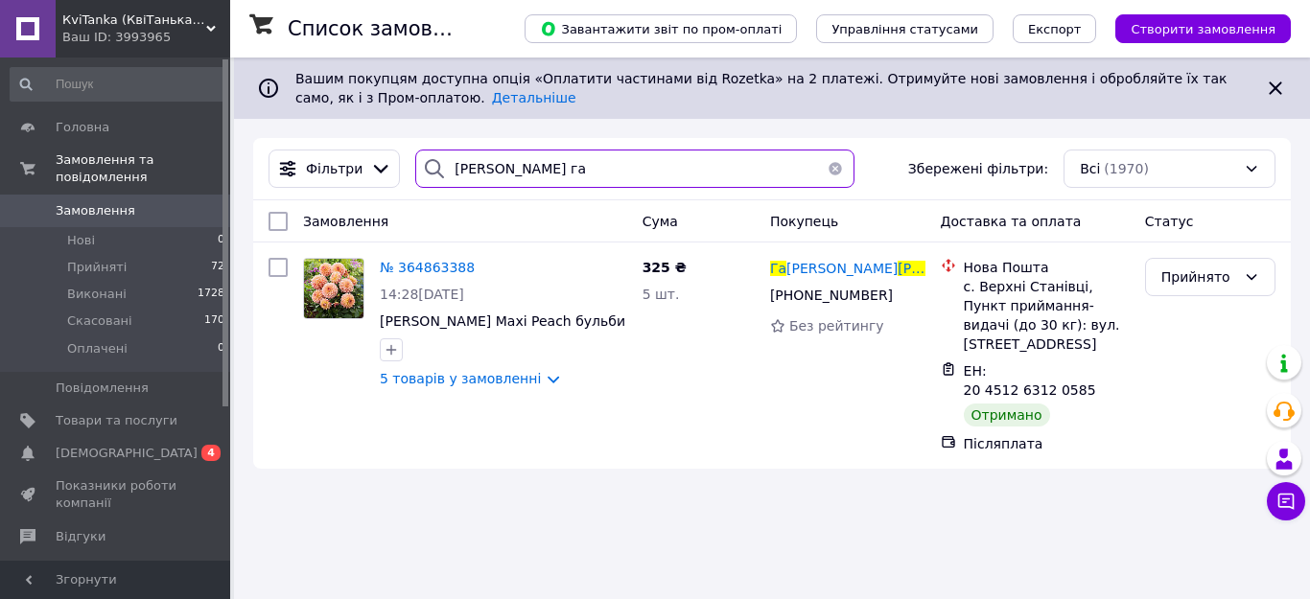
click at [589, 158] on input "[PERSON_NAME] га" at bounding box center [634, 169] width 439 height 38
type input "л"
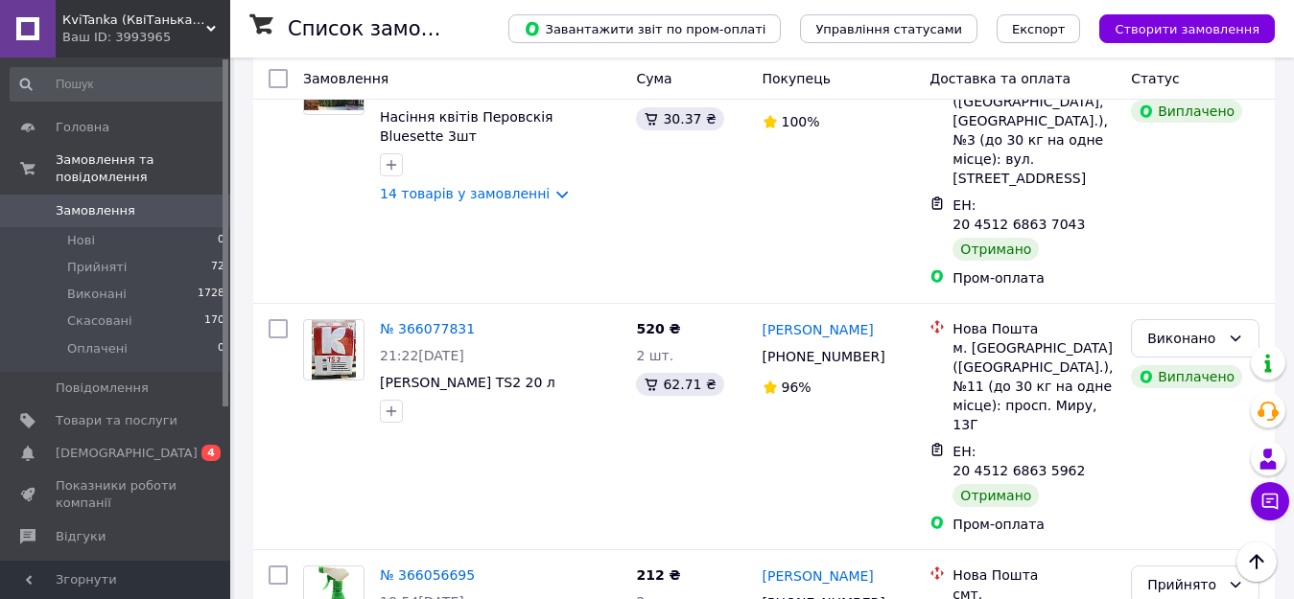
scroll to position [947, 0]
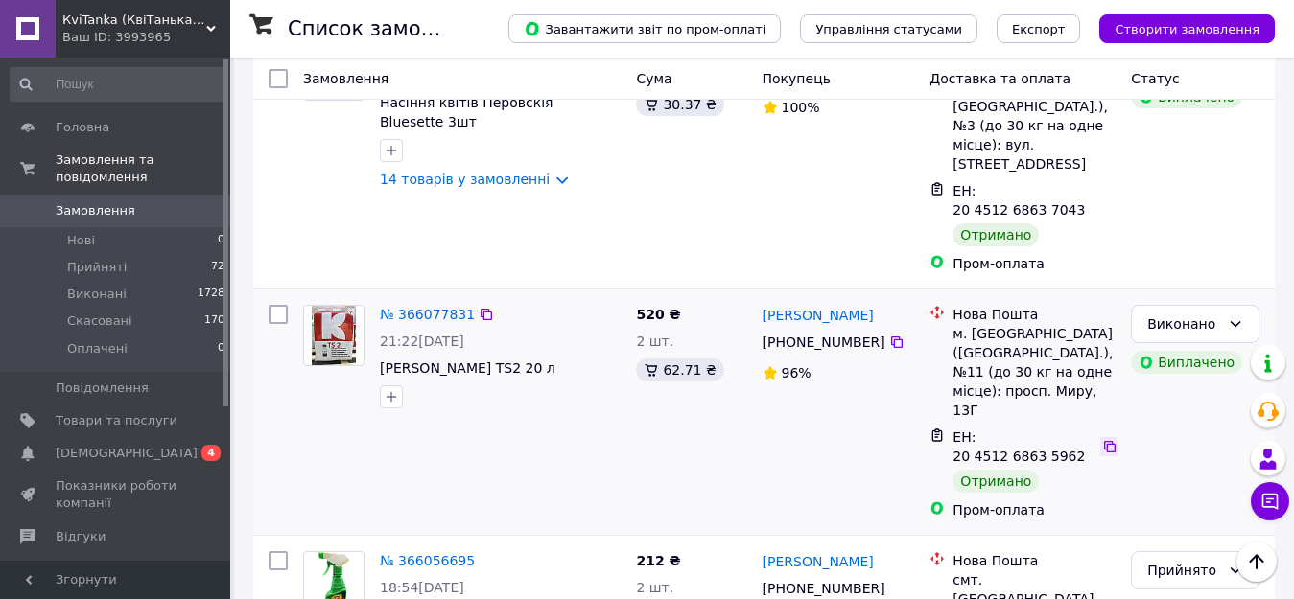
click at [1102, 439] on icon at bounding box center [1109, 446] width 15 height 15
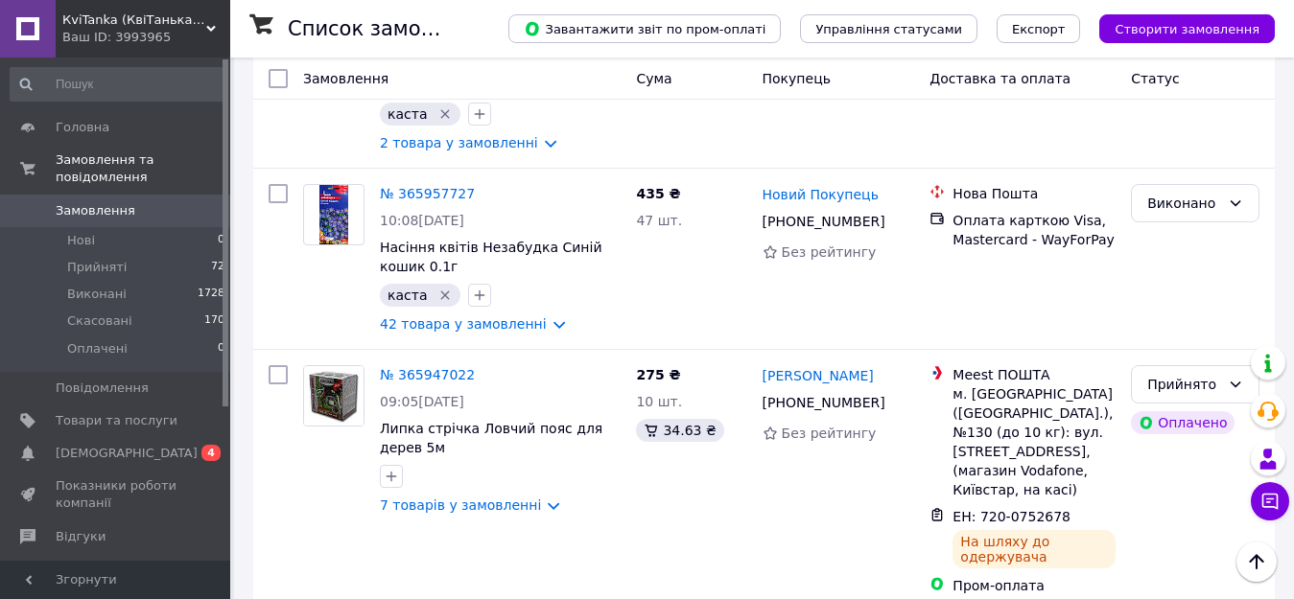
scroll to position [3563, 0]
